Goal: Check status: Check status

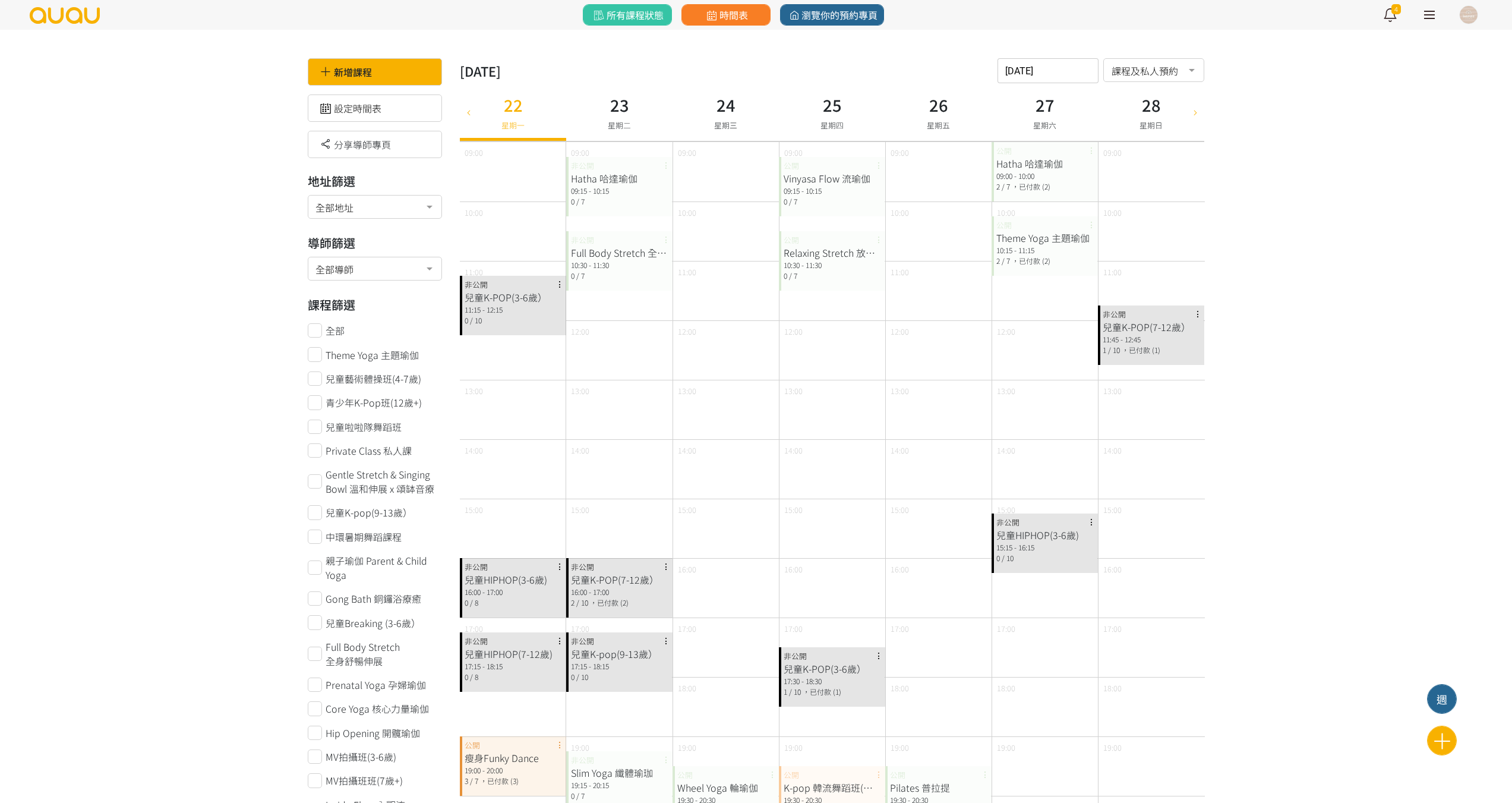
click at [716, 17] on icon at bounding box center [711, 15] width 15 height 10
click at [464, 124] on div at bounding box center [468, 112] width 18 height 58
click at [465, 124] on div at bounding box center [468, 112] width 18 height 58
click at [466, 121] on div at bounding box center [468, 112] width 18 height 58
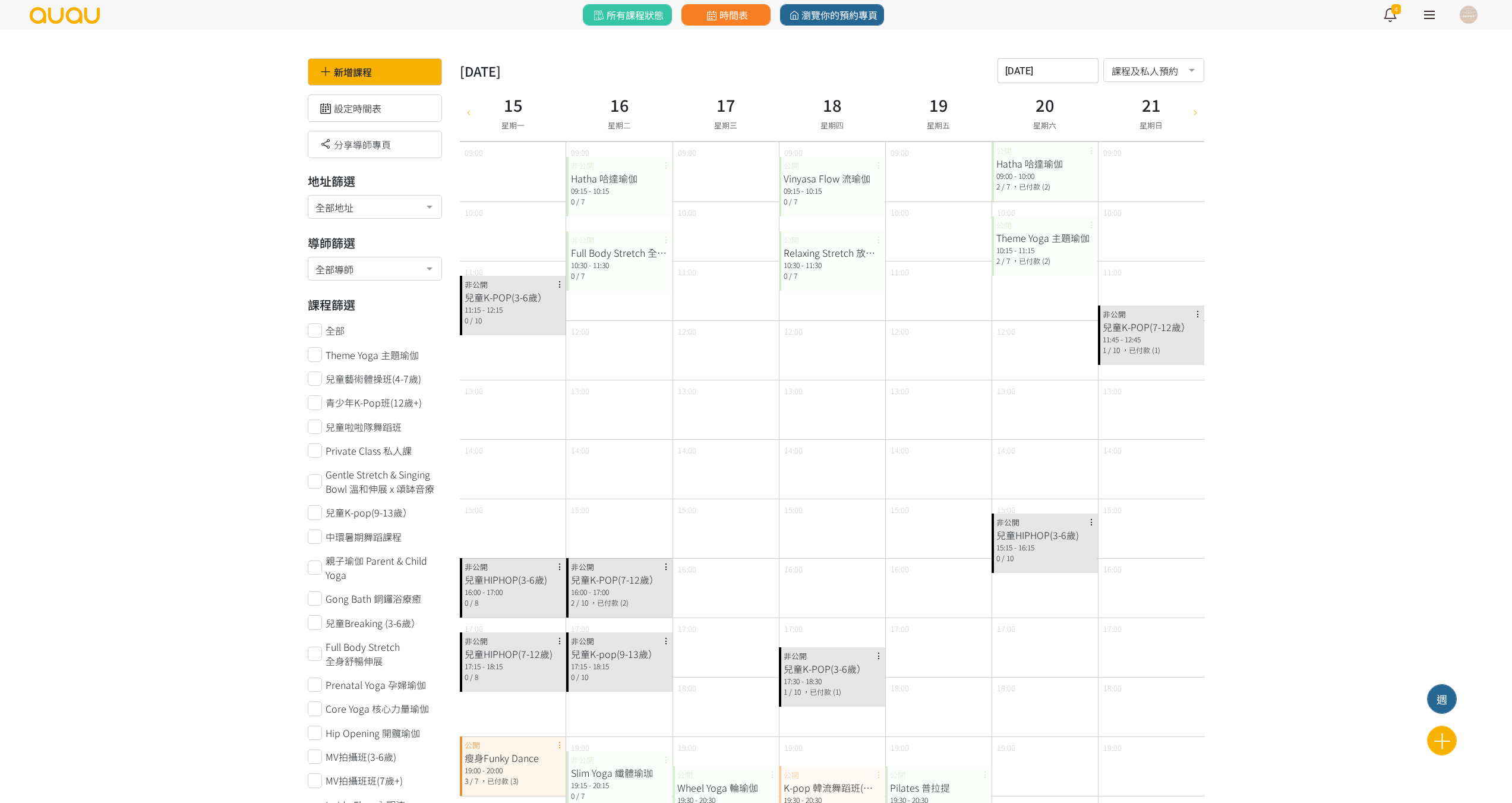
click at [466, 121] on div at bounding box center [468, 112] width 18 height 58
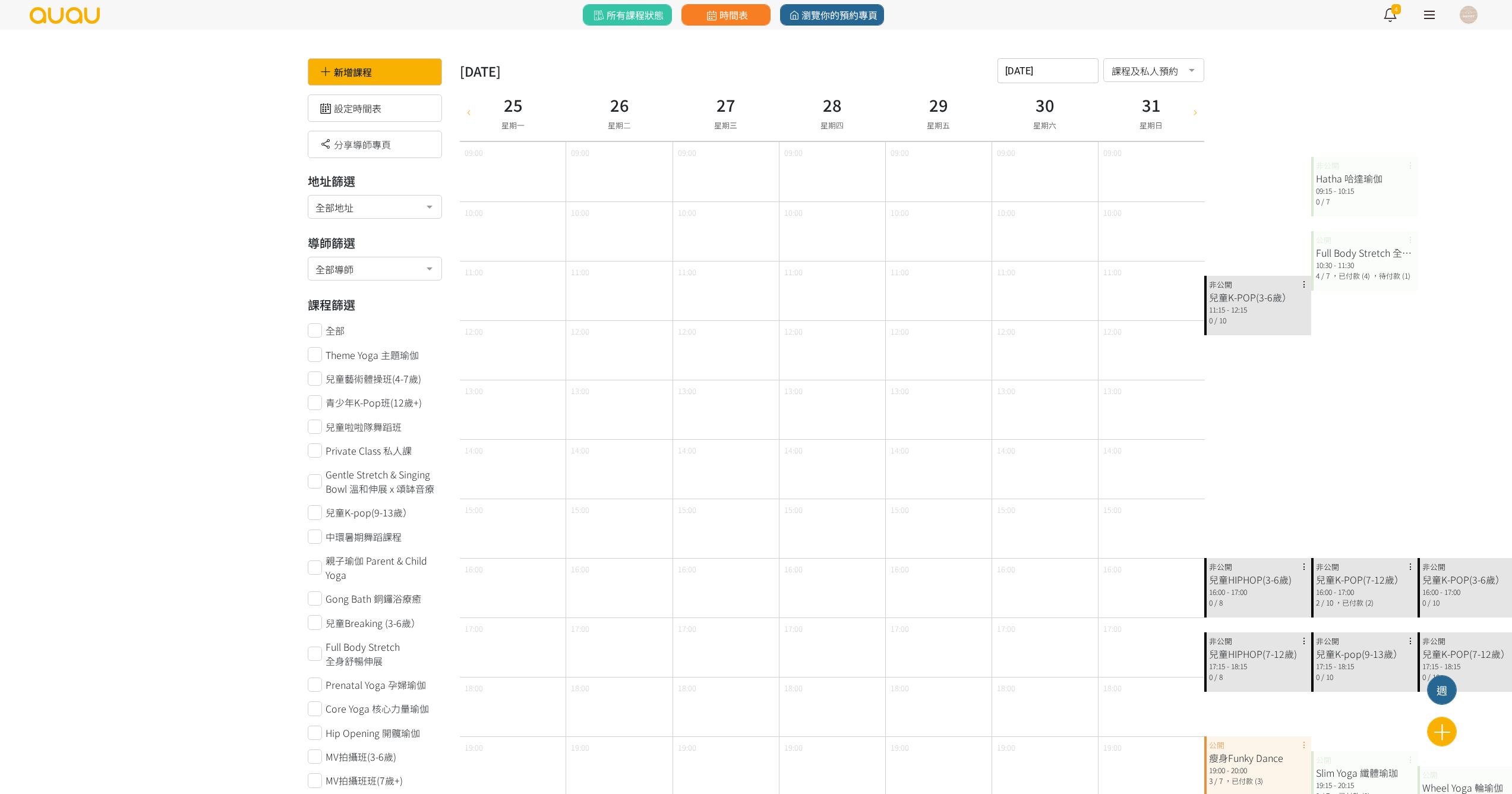
type input "2025-08-18"
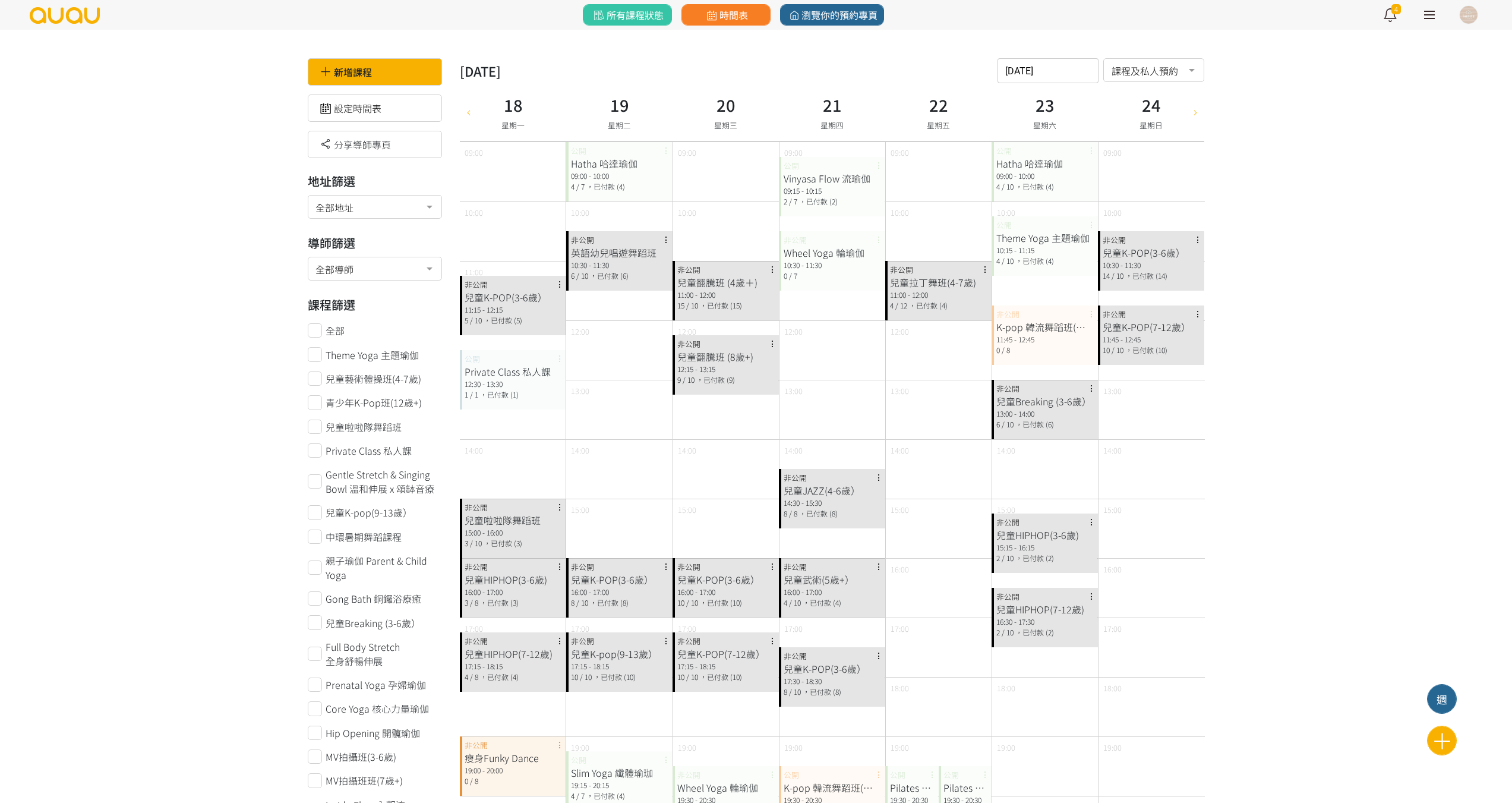
scroll to position [59, 0]
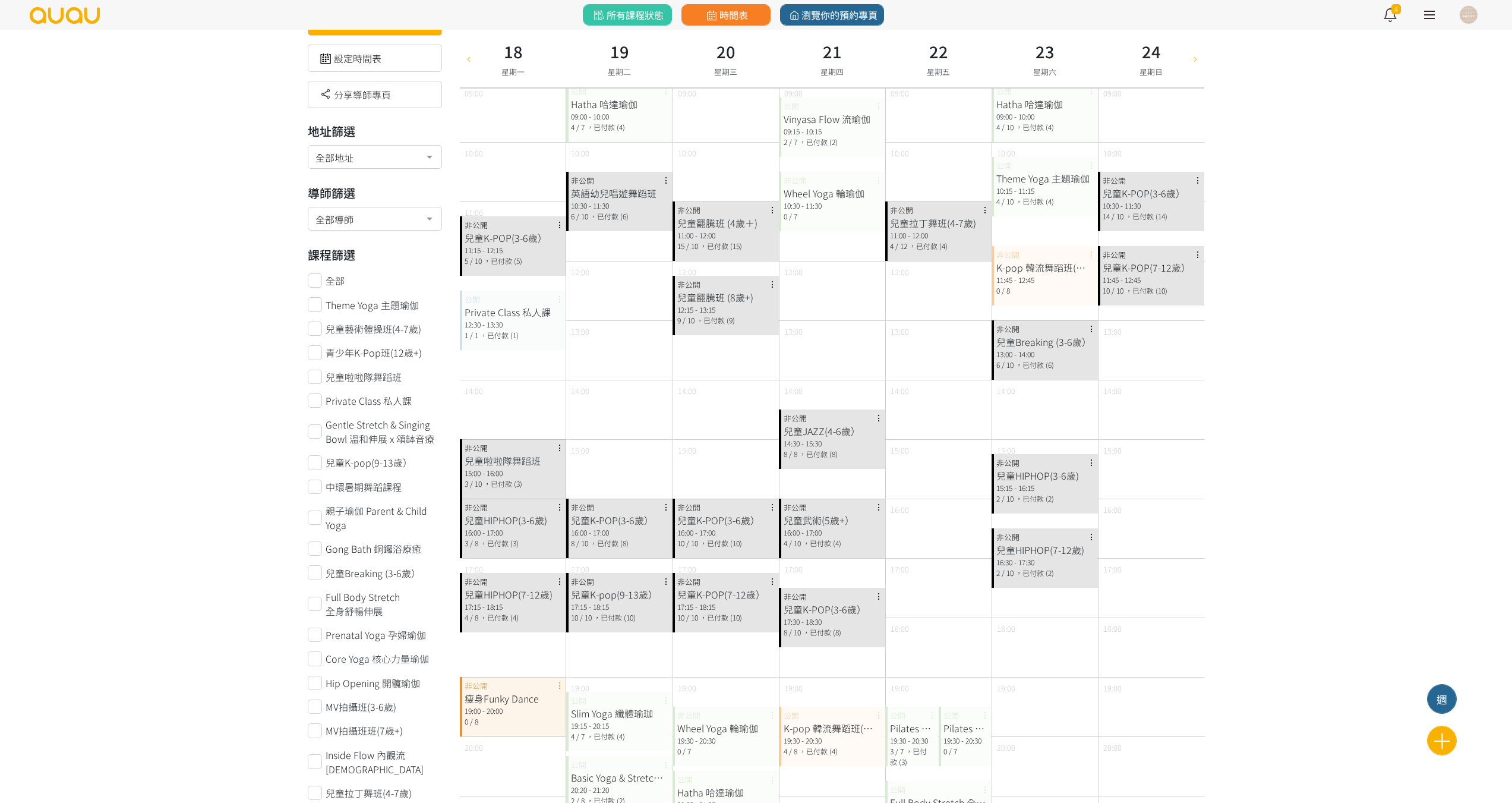
click at [604, 550] on div "兒童K-POP(3-6歲） 16:00 - 17:00 8 / 10 ，已付款 (8) 非公開" at bounding box center [619, 528] width 107 height 59
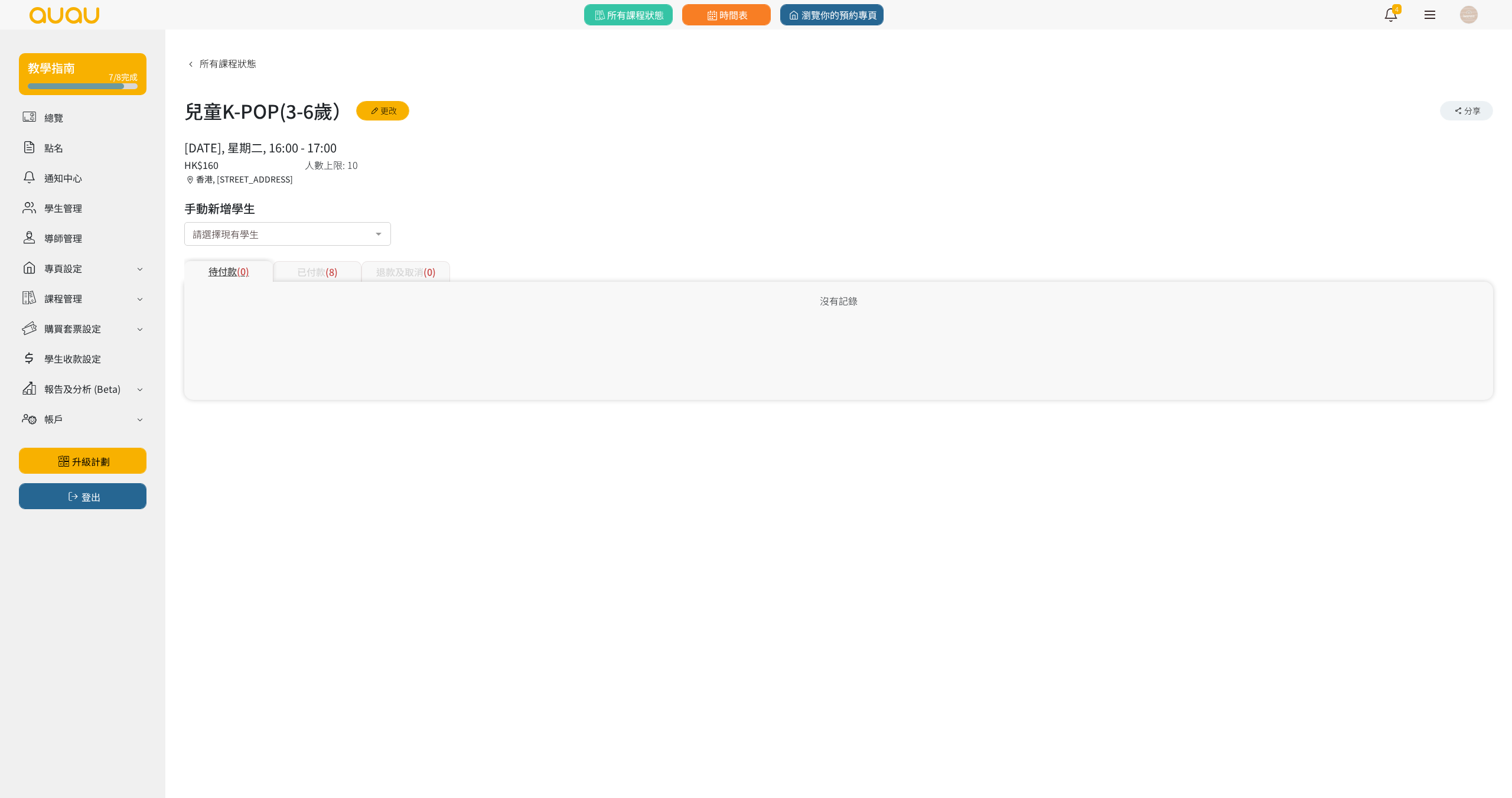
click at [284, 257] on div "待付款 (0) 已付款 (8) 退款及取消 (0)" at bounding box center [838, 264] width 1309 height 35
click at [290, 259] on div "待付款 (0) 已付款 (8) 退款及取消 (0)" at bounding box center [838, 264] width 1309 height 35
click at [291, 268] on div "已付款 (8)" at bounding box center [317, 271] width 89 height 21
